Goal: Browse casually

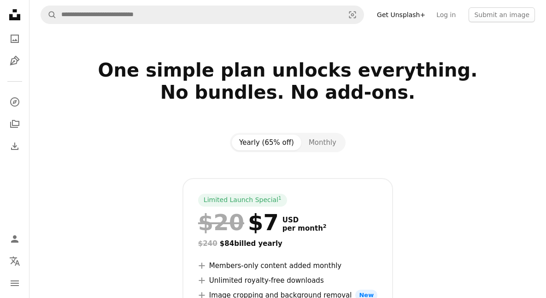
scroll to position [201, 0]
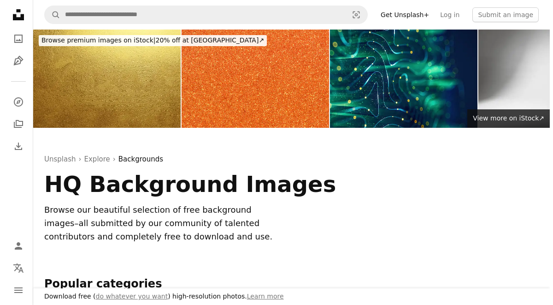
scroll to position [412, 0]
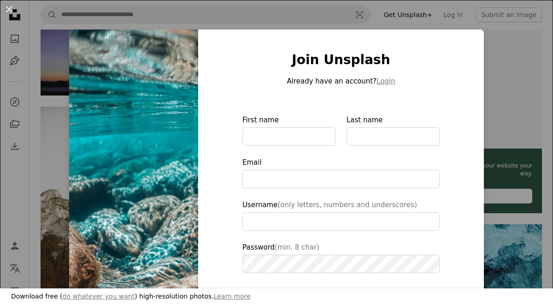
scroll to position [598, 0]
